Goal: Task Accomplishment & Management: Use online tool/utility

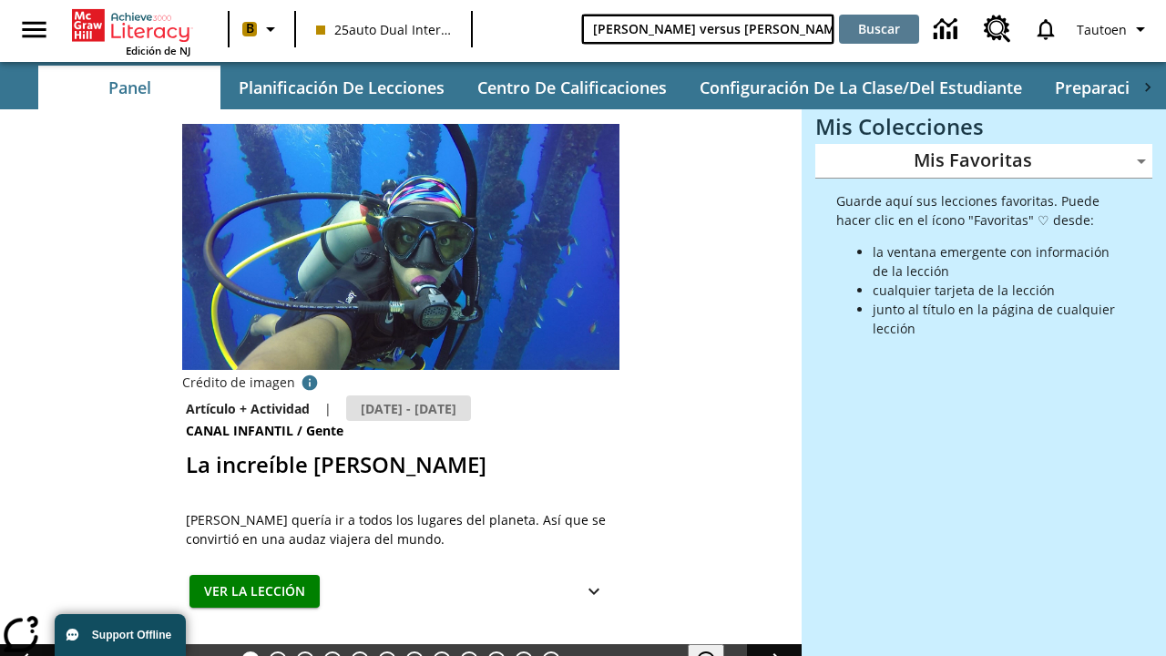
type input "[PERSON_NAME] versus [PERSON_NAME]"
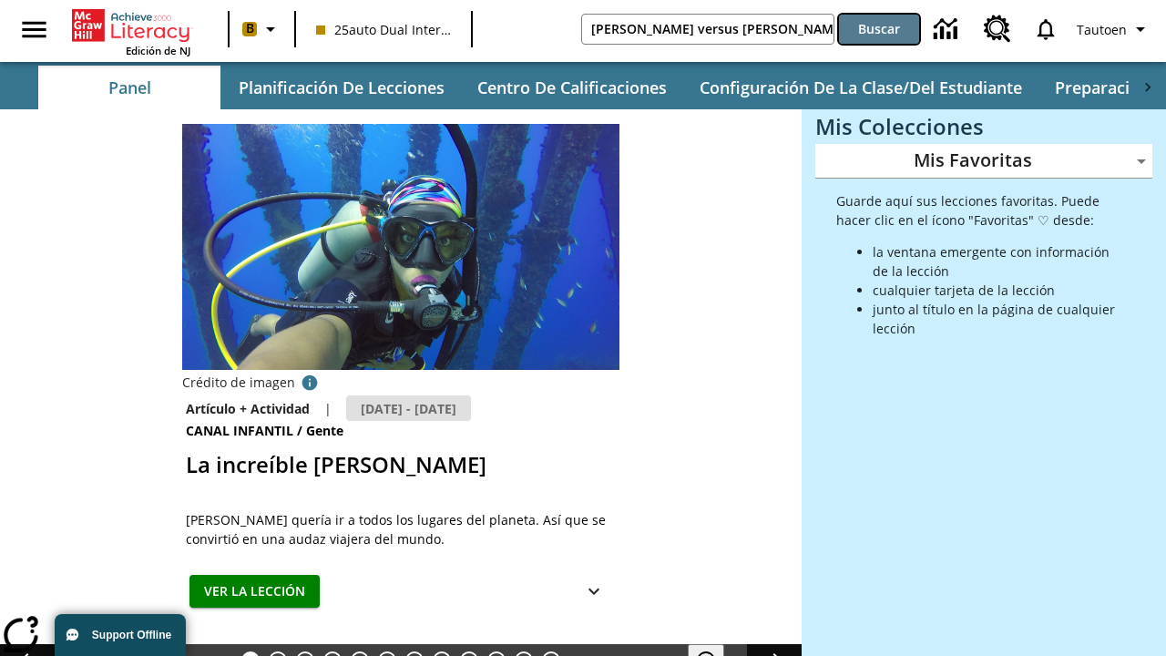
click at [879, 29] on button "Buscar" at bounding box center [879, 29] width 80 height 29
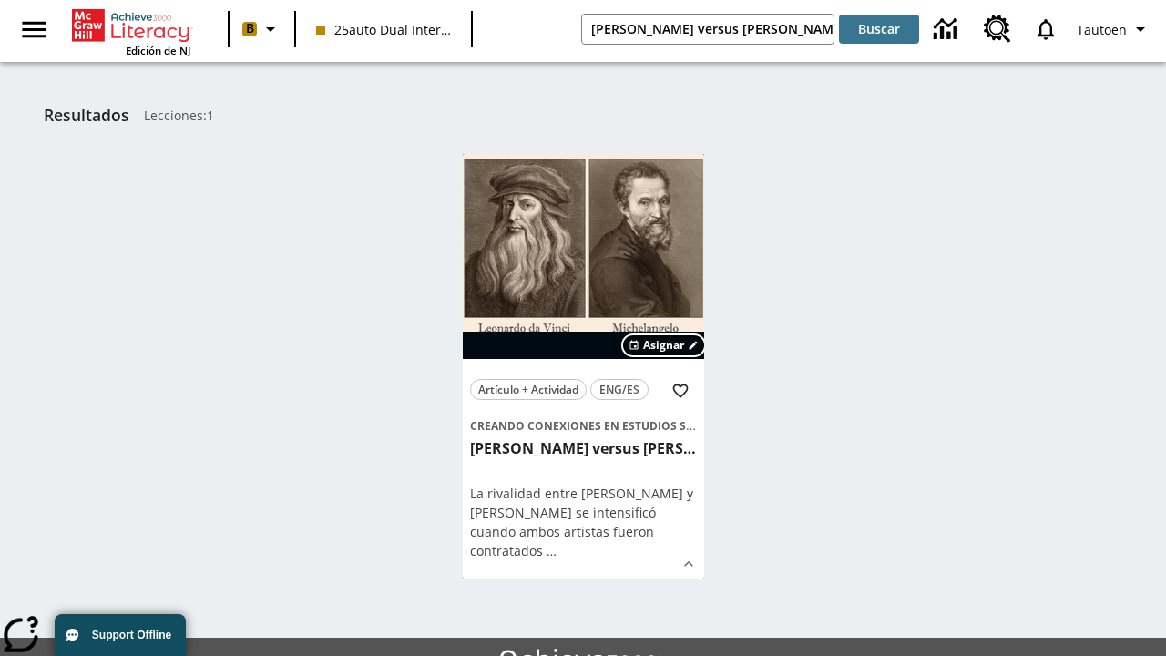
click at [664, 345] on span "Asignar" at bounding box center [663, 345] width 41 height 16
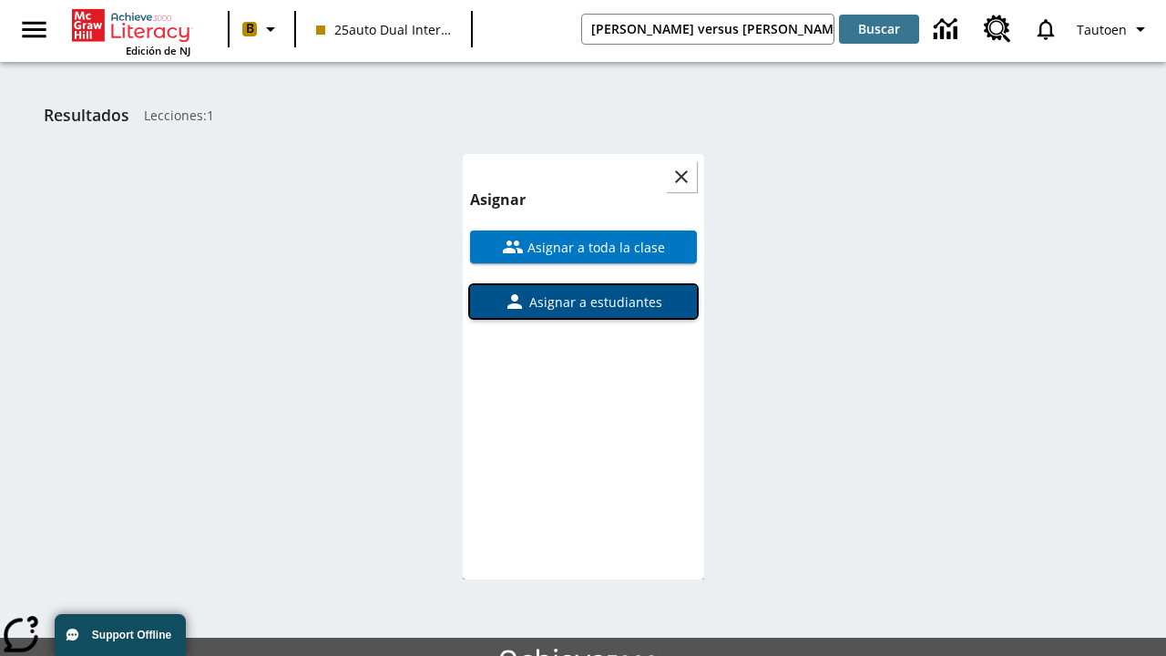
click at [583, 292] on span "Asignar a estudiantes" at bounding box center [594, 301] width 137 height 19
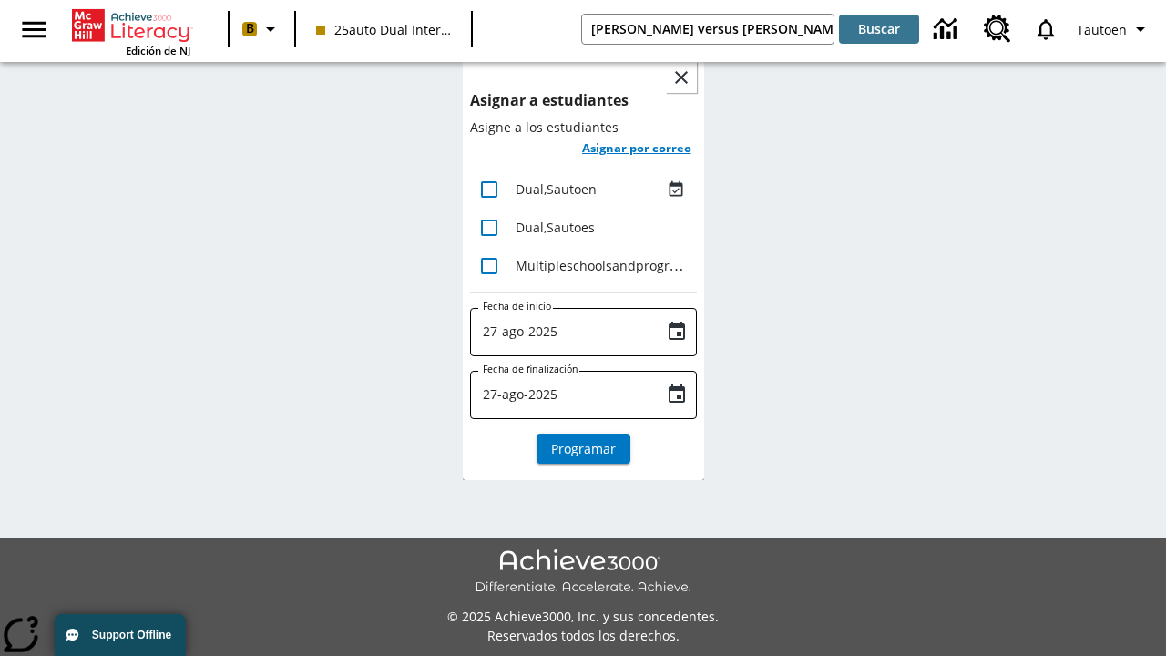
click at [636, 149] on h6 "Asignar por correo" at bounding box center [636, 148] width 109 height 21
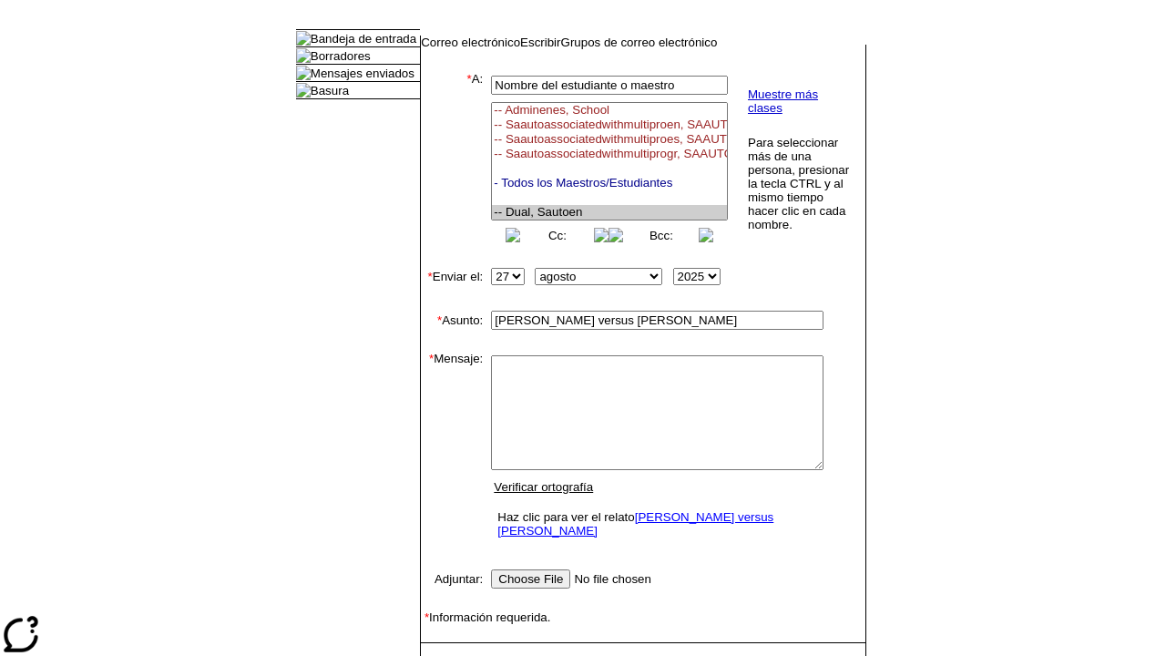
select select "U,21476361,1"
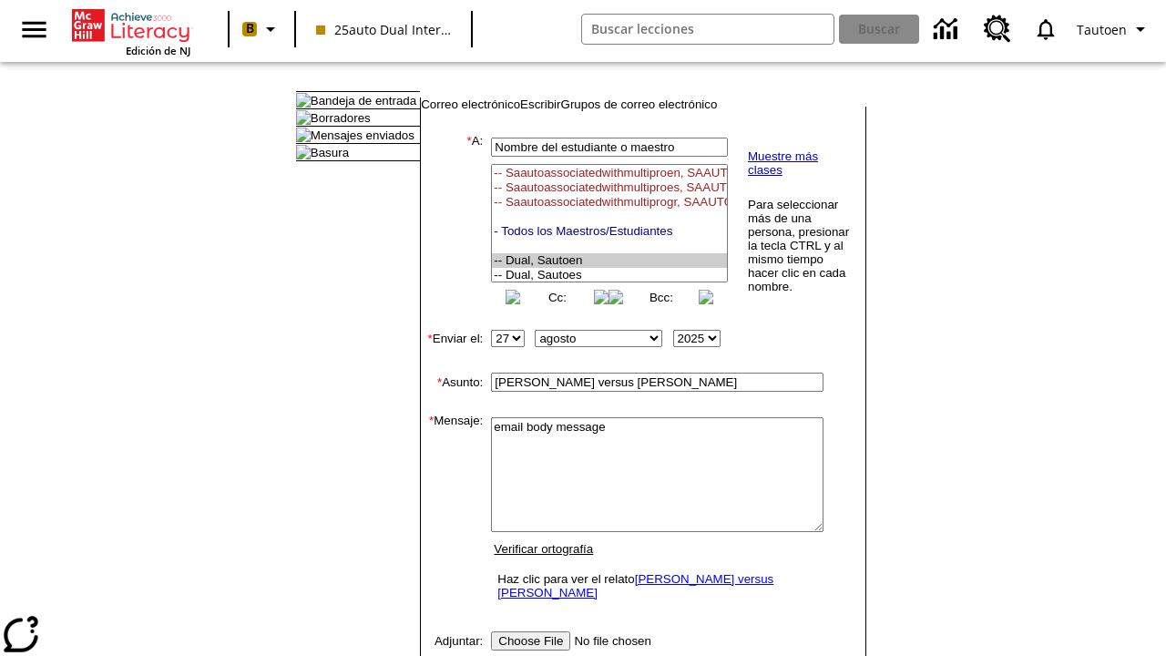
type textarea "email body message"
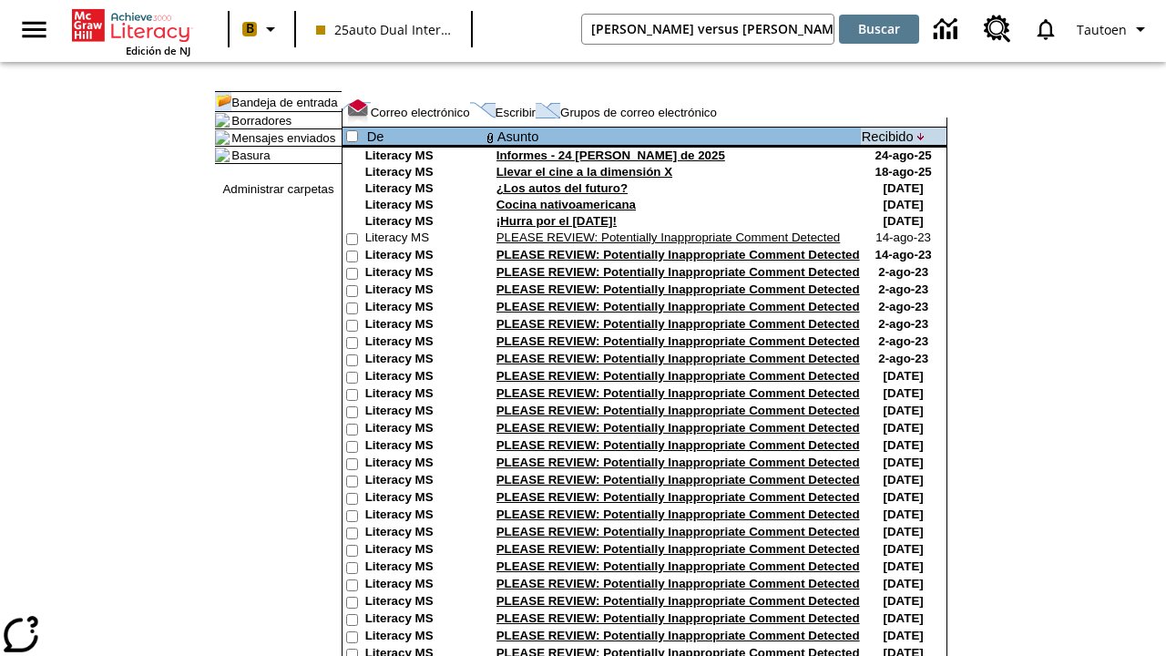
type input "[PERSON_NAME] versus [PERSON_NAME]"
click at [879, 29] on button "Buscar" at bounding box center [879, 29] width 80 height 29
